Goal: Find contact information: Find contact information

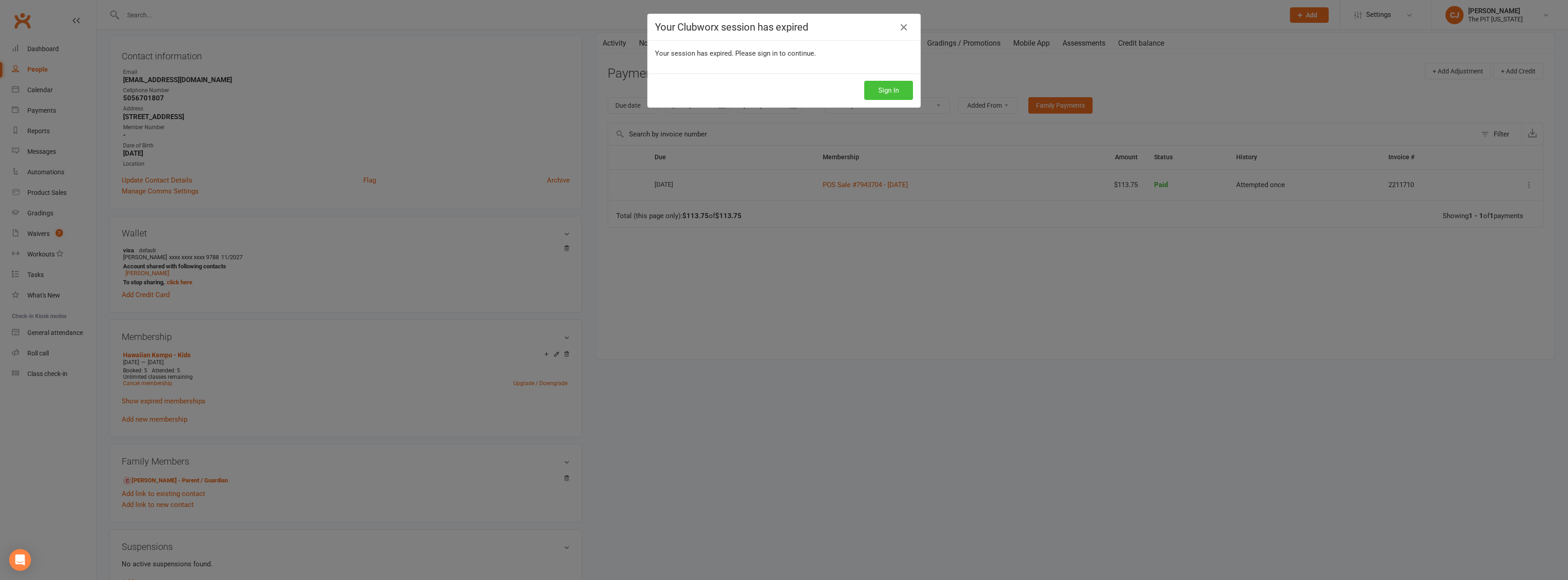
click at [881, 87] on button "Sign In" at bounding box center [888, 90] width 49 height 19
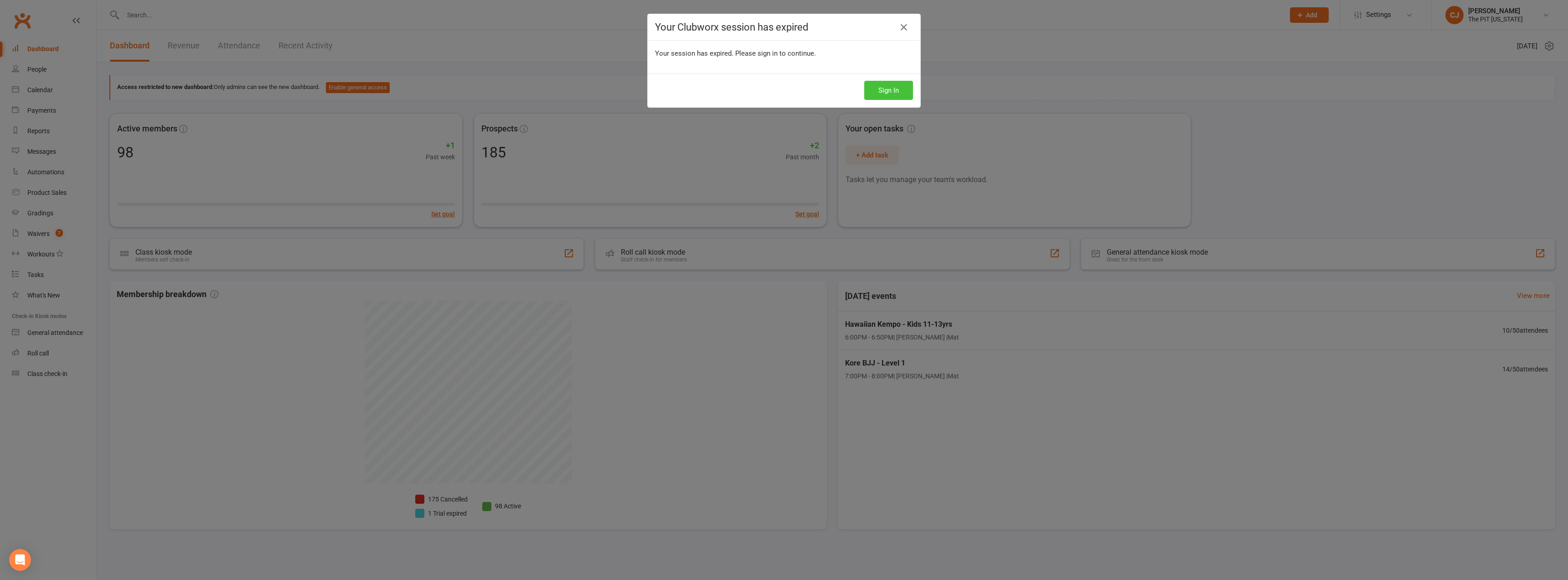
click at [883, 96] on button "Sign In" at bounding box center [888, 90] width 49 height 19
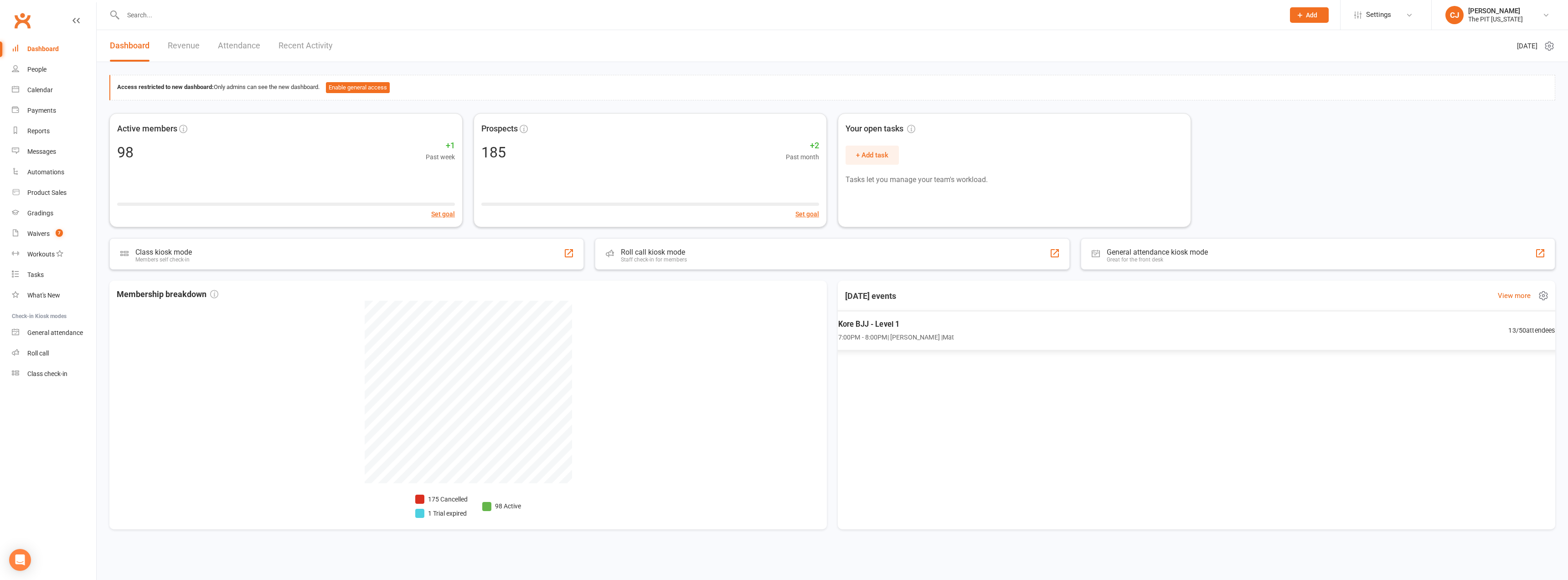
click at [958, 317] on div "Kore BJJ - Level 1 7:00PM - 8:00PM | Cruz J Gomez | Mat 13 / 50 attendees" at bounding box center [1196, 330] width 740 height 39
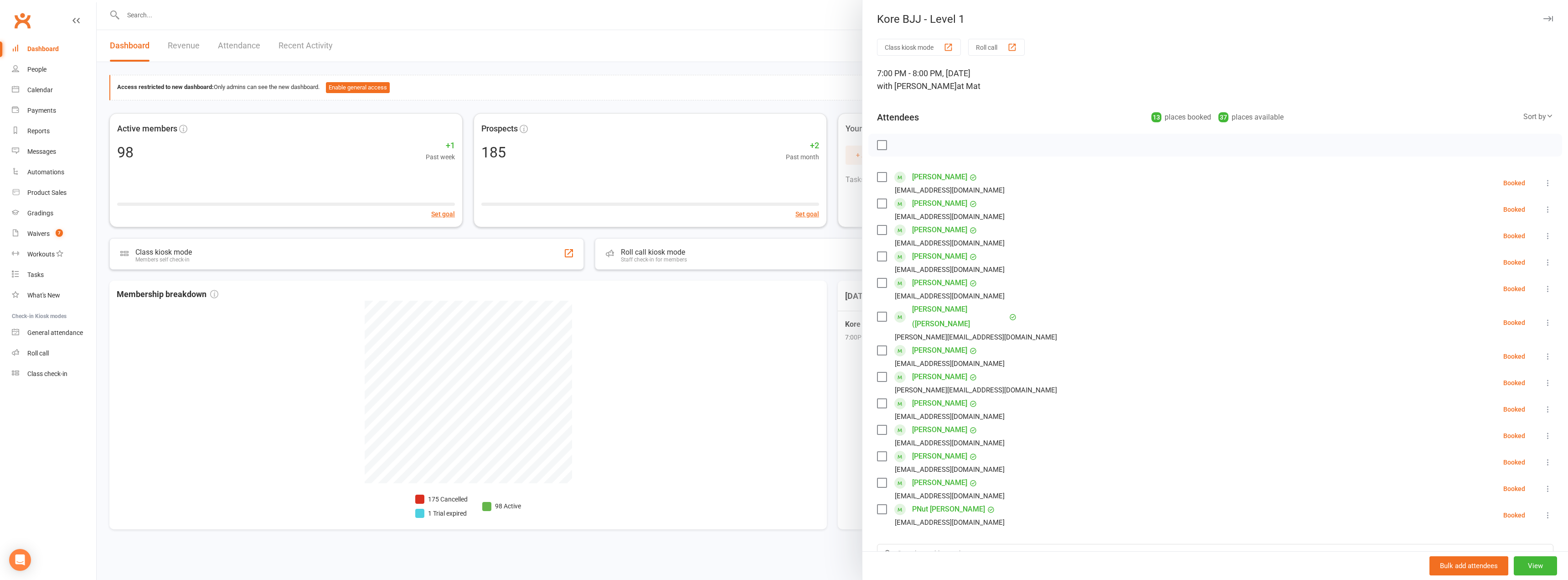
click at [868, 146] on div at bounding box center [1215, 145] width 694 height 23
click at [877, 145] on label at bounding box center [881, 144] width 9 height 9
click at [881, 256] on label at bounding box center [881, 256] width 9 height 9
click at [877, 346] on label at bounding box center [881, 350] width 9 height 9
click at [878, 255] on label at bounding box center [881, 256] width 9 height 9
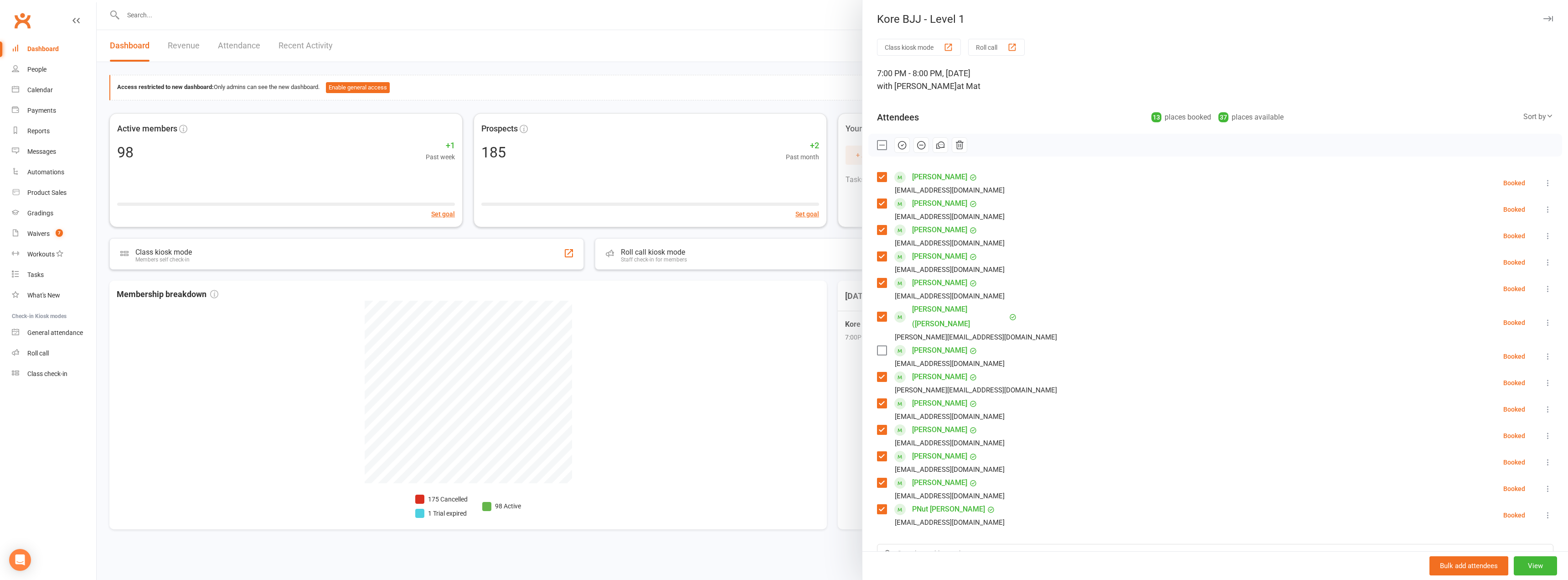
click at [897, 147] on icon "button" at bounding box center [902, 145] width 10 height 10
click at [65, 50] on link "Dashboard" at bounding box center [54, 49] width 84 height 21
click at [157, 9] on div at bounding box center [832, 290] width 1471 height 580
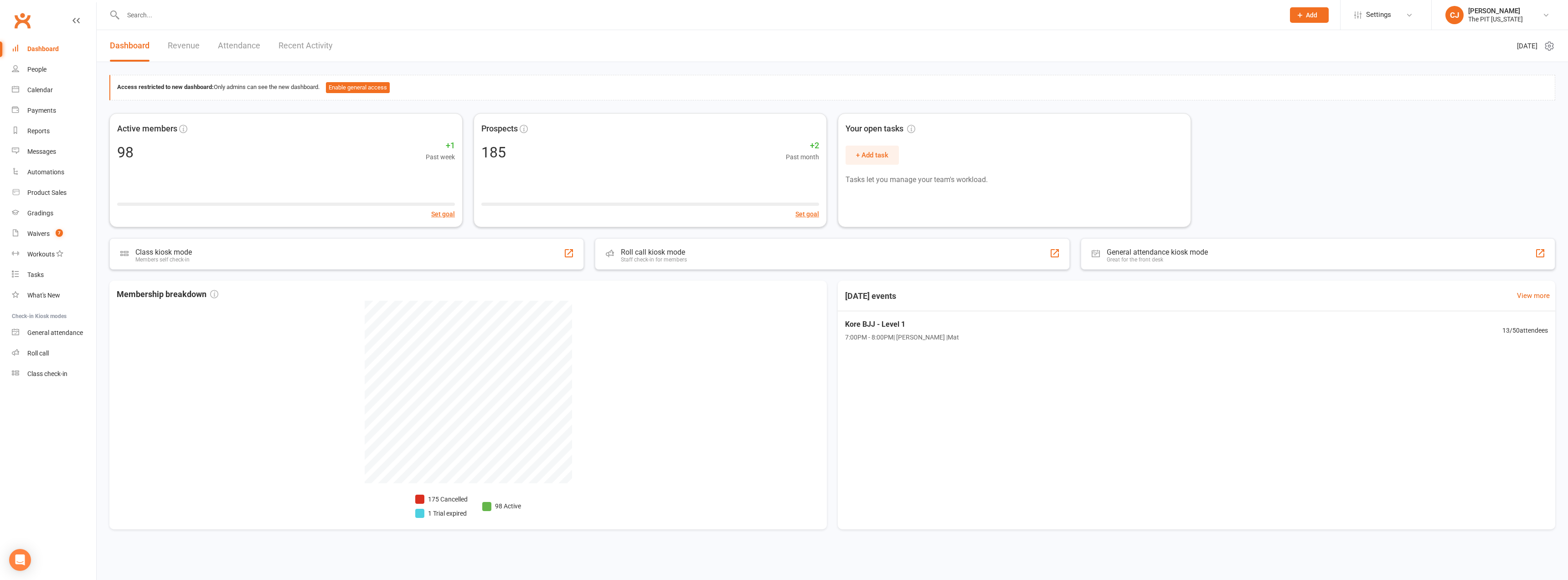
click at [127, 15] on input "text" at bounding box center [699, 15] width 1158 height 13
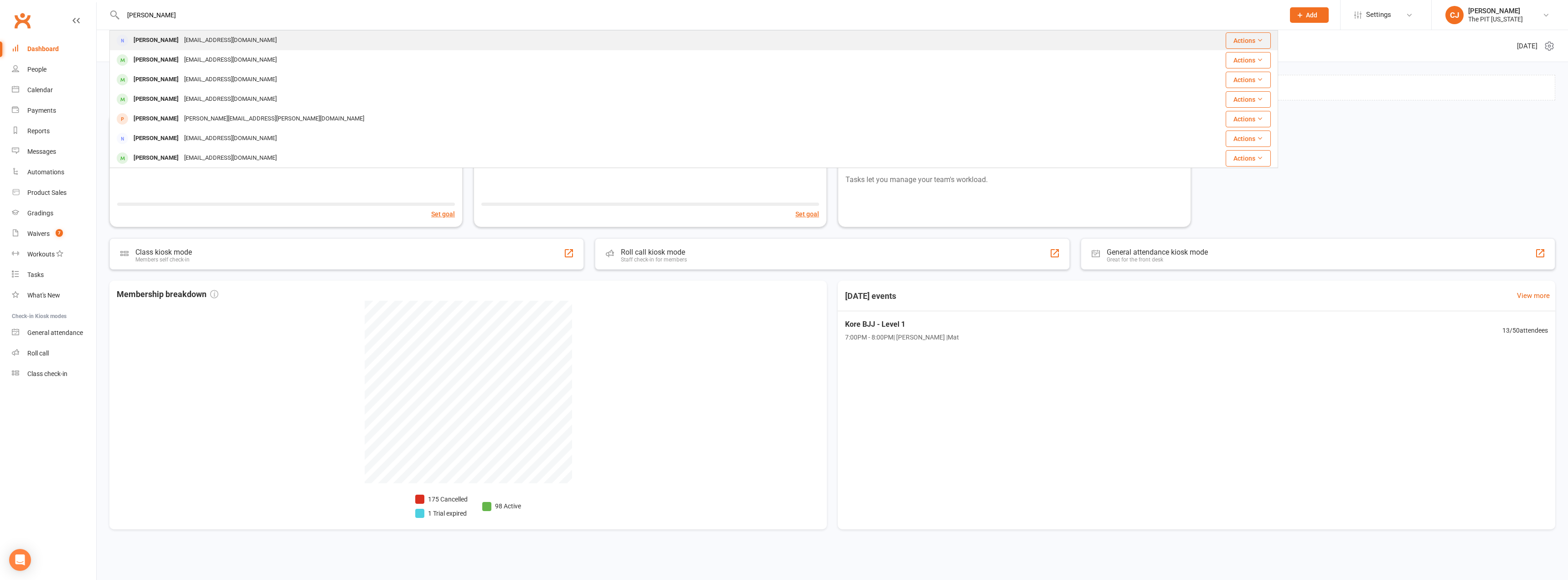
type input "darlene"
click at [183, 33] on div "Darlene Miramontes darlenemiramontes@gmail.com" at bounding box center [596, 40] width 971 height 19
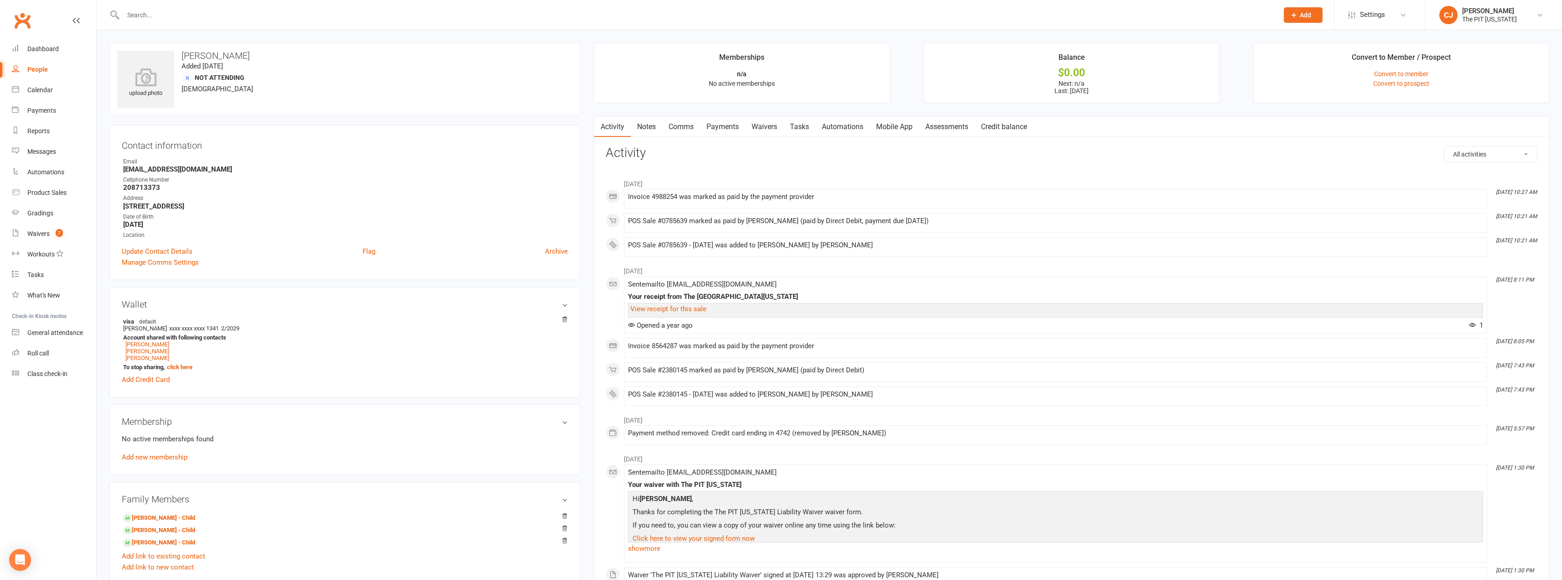
click at [139, 183] on div "Cellphone Number" at bounding box center [345, 180] width 445 height 9
click at [139, 187] on strong "208713373" at bounding box center [345, 187] width 445 height 8
copy strong "208713373"
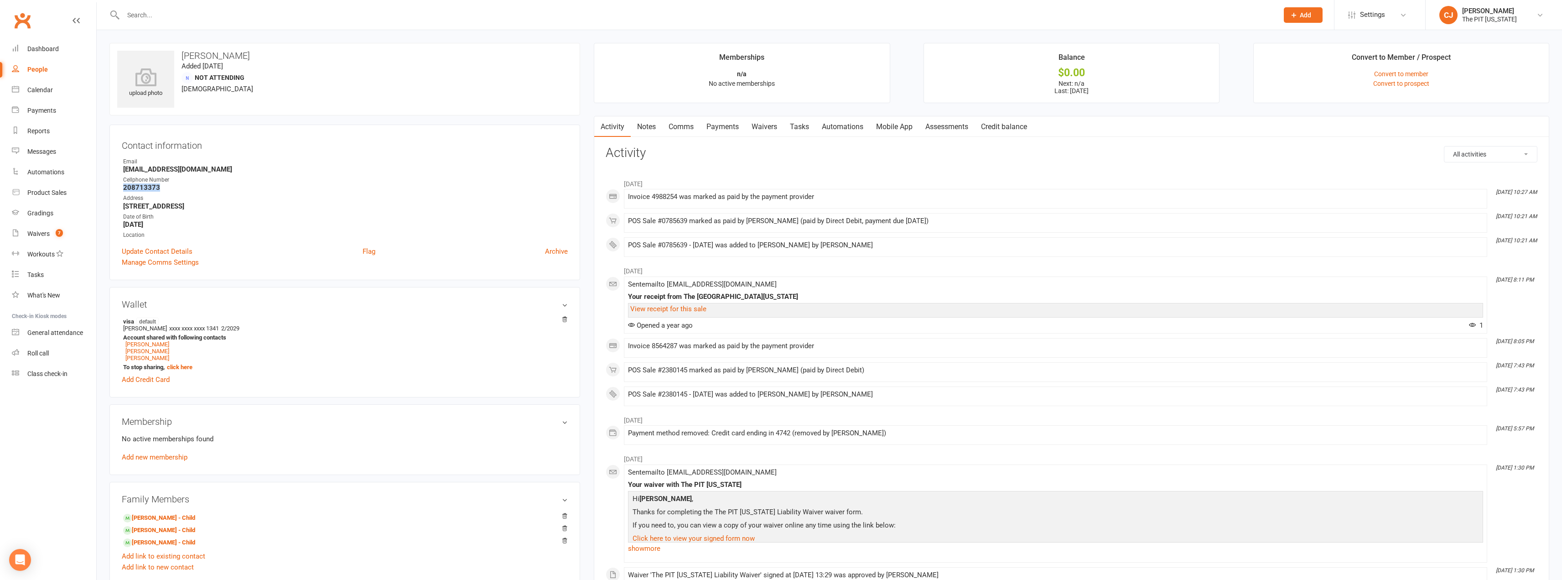
click at [141, 187] on strong "208713373" at bounding box center [345, 187] width 445 height 8
drag, startPoint x: 161, startPoint y: 187, endPoint x: 119, endPoint y: 187, distance: 42.0
click at [119, 187] on div "Contact information Owner Email darlenemiramontes@gmail.com Cellphone Number 20…" at bounding box center [344, 203] width 471 height 156
copy strong "208713373"
